Goal: Task Accomplishment & Management: Manage account settings

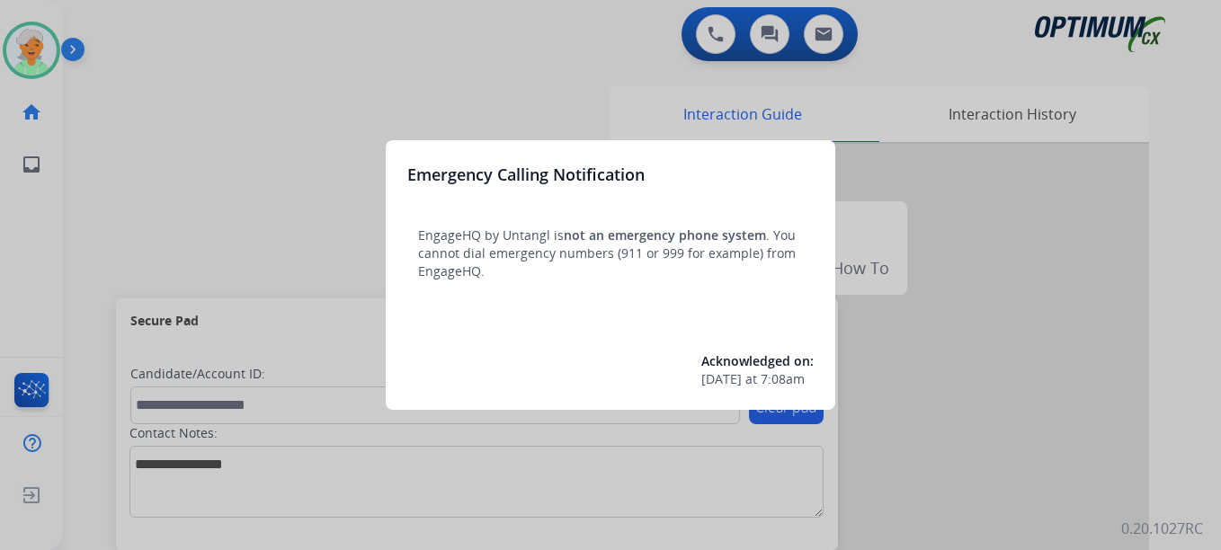
click at [16, 53] on div at bounding box center [610, 275] width 1221 height 550
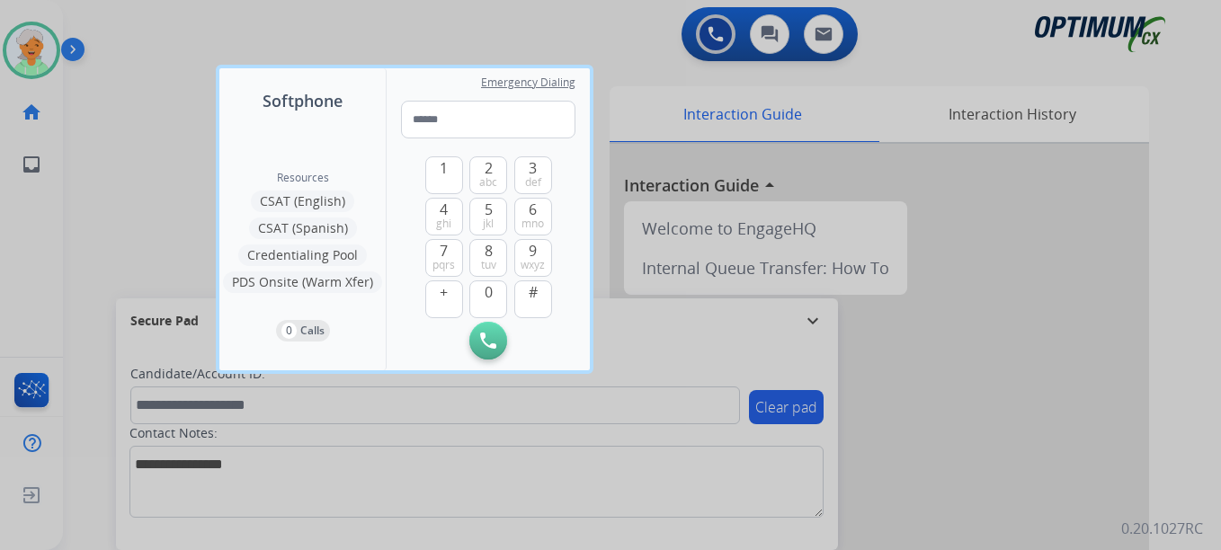
click at [16, 53] on div at bounding box center [610, 275] width 1221 height 550
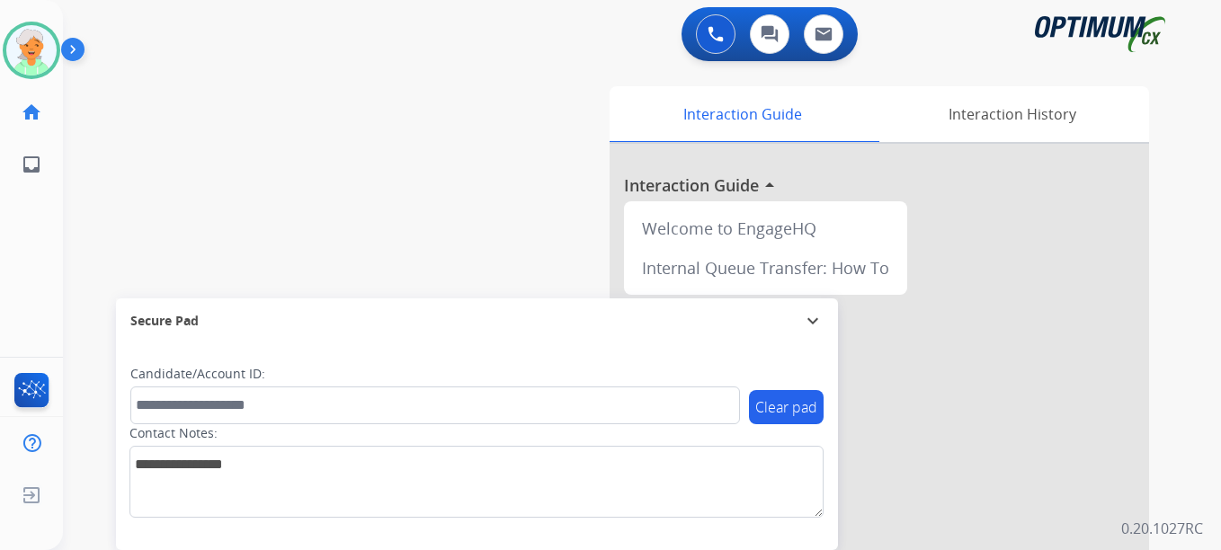
click at [16, 53] on img at bounding box center [31, 50] width 50 height 50
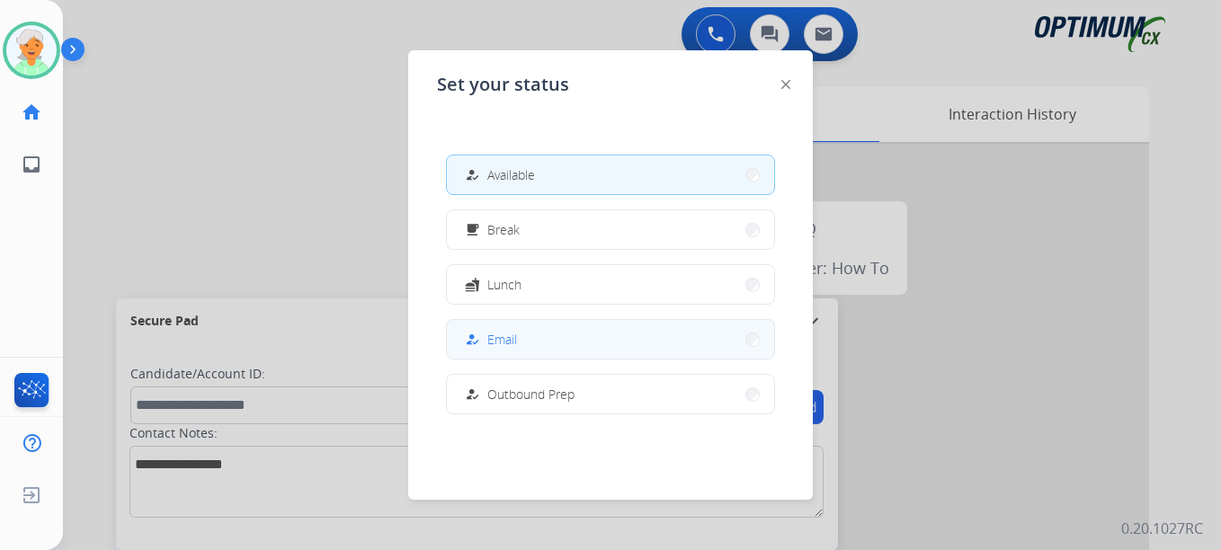
click at [584, 339] on button "how_to_reg Email" at bounding box center [610, 339] width 327 height 39
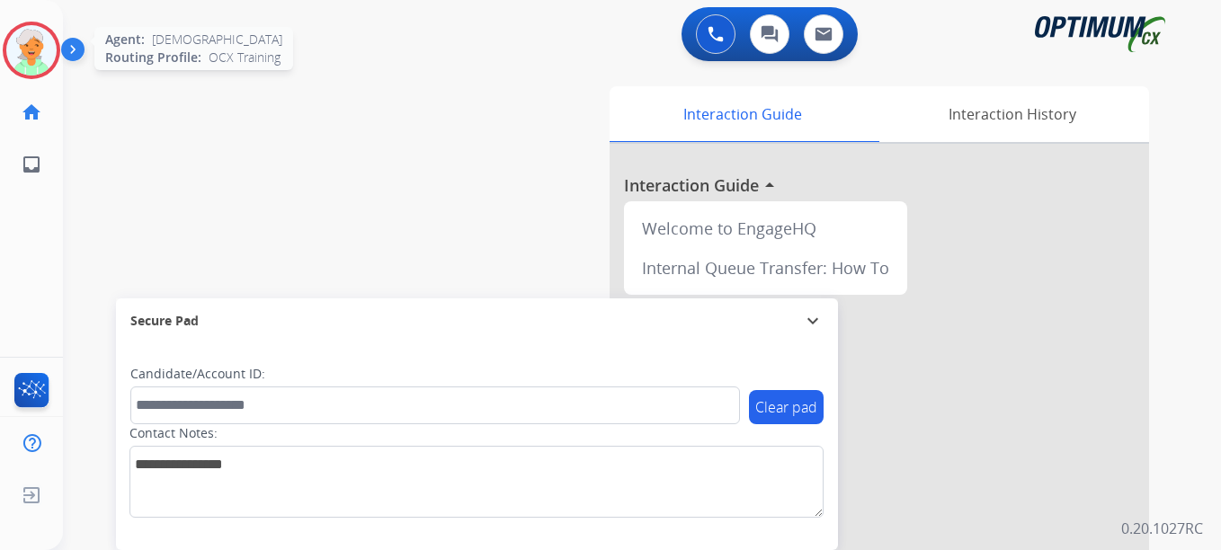
click at [42, 32] on img at bounding box center [31, 50] width 50 height 50
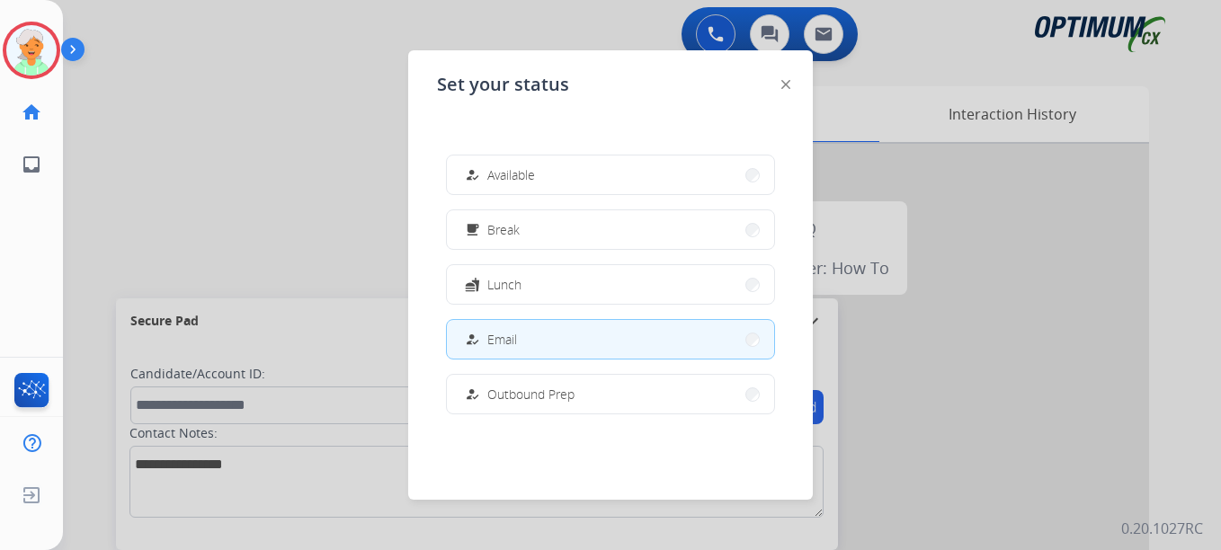
click at [567, 241] on button "free_breakfast Break" at bounding box center [610, 229] width 327 height 39
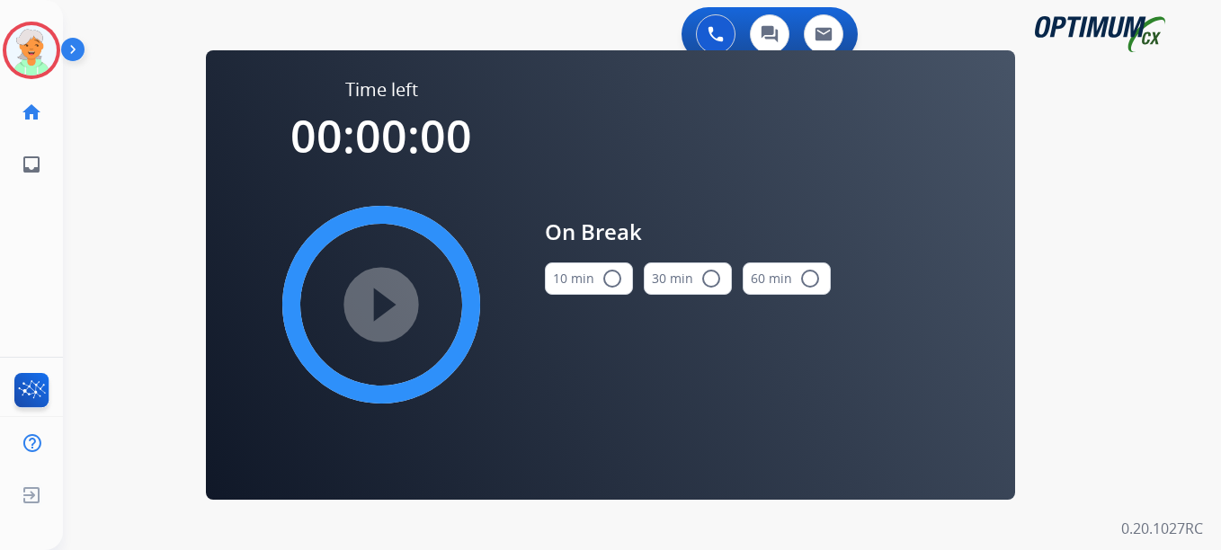
drag, startPoint x: 613, startPoint y: 279, endPoint x: 570, endPoint y: 287, distance: 43.9
click at [612, 279] on mat-icon "radio_button_unchecked" at bounding box center [613, 279] width 22 height 22
click at [389, 316] on mat-icon "play_circle_filled" at bounding box center [382, 305] width 22 height 22
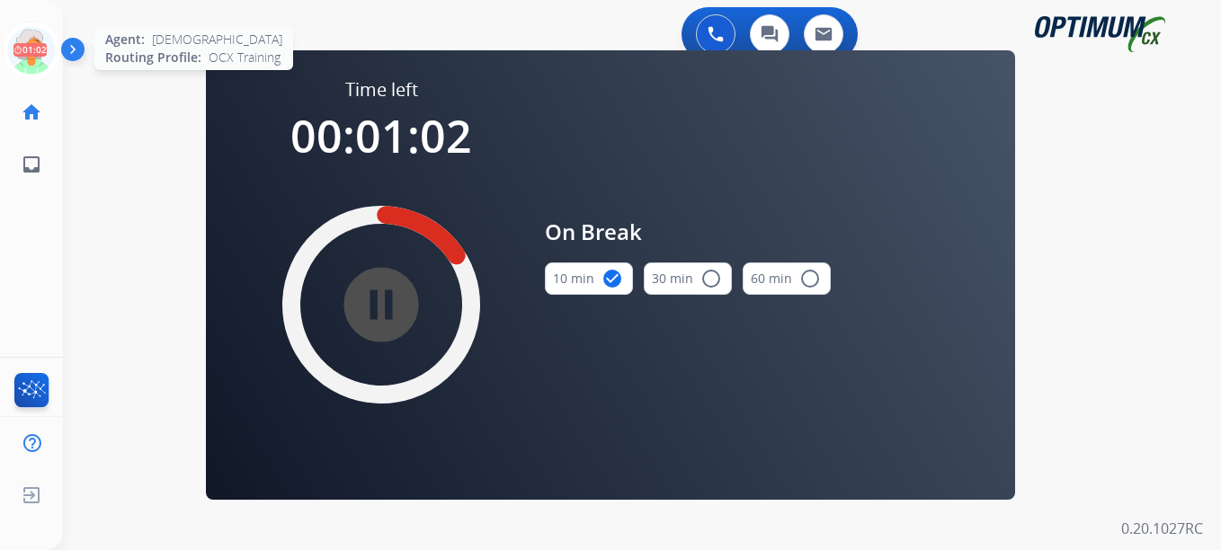
click at [7, 40] on icon at bounding box center [32, 51] width 58 height 58
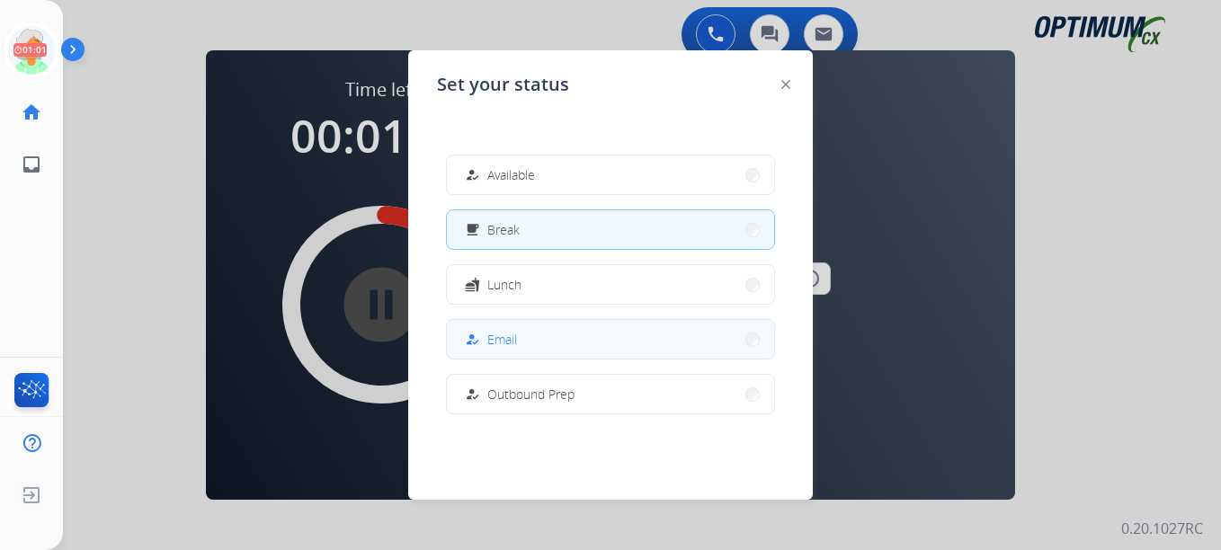
click at [532, 341] on button "how_to_reg Email" at bounding box center [610, 339] width 327 height 39
